Goal: Task Accomplishment & Management: Manage account settings

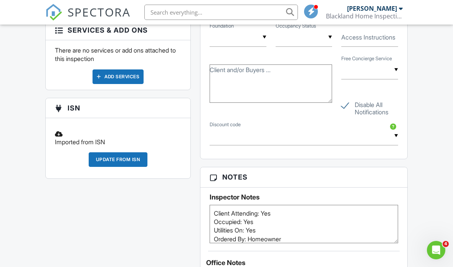
scroll to position [455, 0]
click at [128, 164] on div "Update from ISN" at bounding box center [118, 160] width 59 height 15
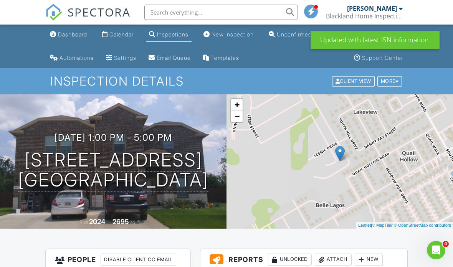
click at [68, 37] on div "Dashboard" at bounding box center [72, 34] width 29 height 7
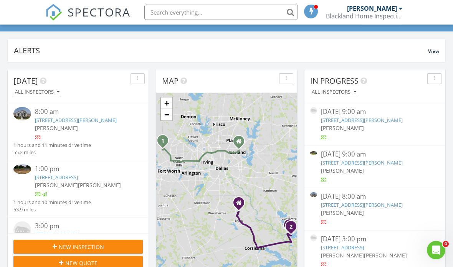
scroll to position [68, 0]
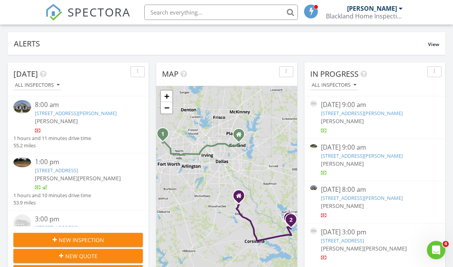
click at [364, 233] on div "08/27/25 3:00 pm" at bounding box center [375, 232] width 108 height 10
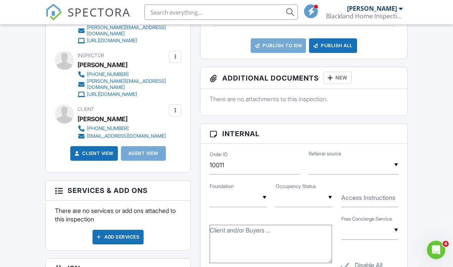
scroll to position [274, 0]
